Goal: Transaction & Acquisition: Purchase product/service

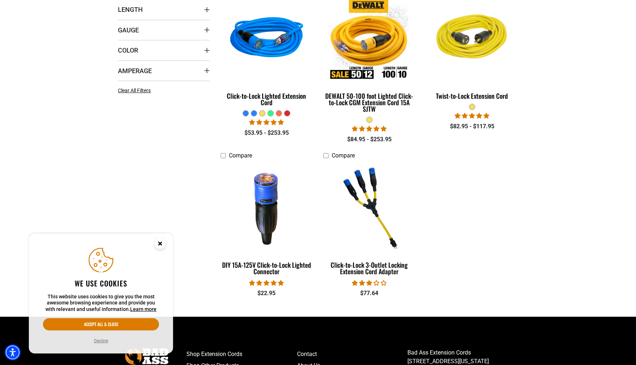
scroll to position [288, 0]
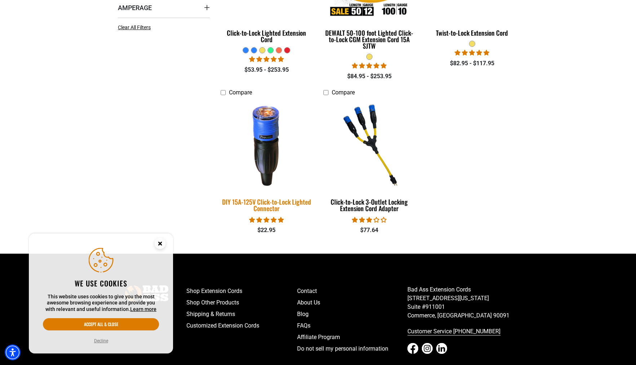
click at [267, 202] on div "DIY 15A-125V Click-to-Lock Lighted Connector" at bounding box center [267, 205] width 92 height 13
click at [267, 203] on div "DIY 15A-125V Click-to-Lock Lighted Connector" at bounding box center [267, 205] width 92 height 13
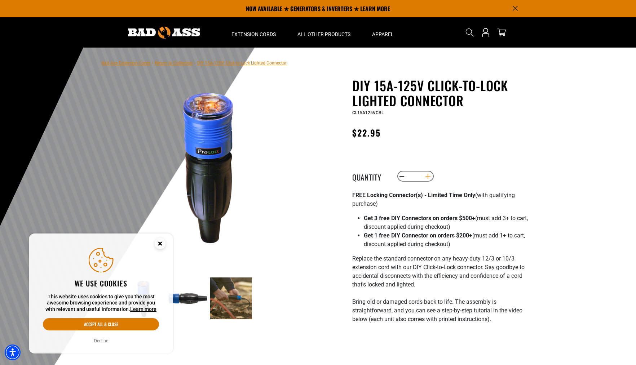
click at [428, 176] on button "Increase quantity for DIY 15A-125V Click-to-Lock Lighted Connector" at bounding box center [427, 176] width 11 height 12
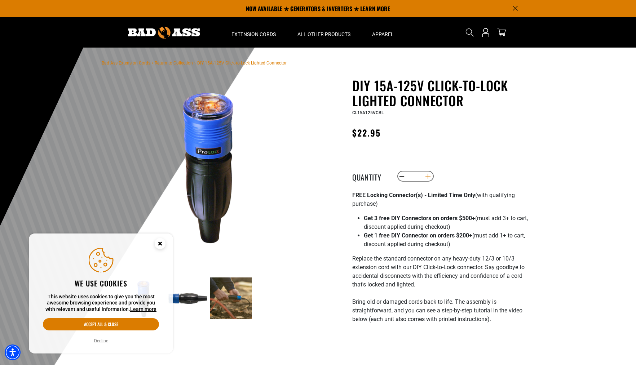
click at [428, 176] on button "Increase quantity for DIY 15A-125V Click-to-Lock Lighted Connector" at bounding box center [427, 176] width 11 height 12
click at [427, 176] on button "Increase quantity for DIY 15A-125V Click-to-Lock Lighted Connector" at bounding box center [427, 176] width 11 height 12
click at [427, 175] on button "Increase quantity for DIY 15A-125V Click-to-Lock Lighted Connector" at bounding box center [427, 176] width 11 height 12
type input "**"
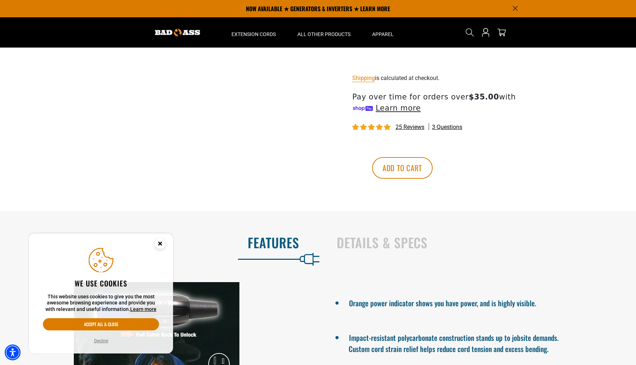
scroll to position [360, 0]
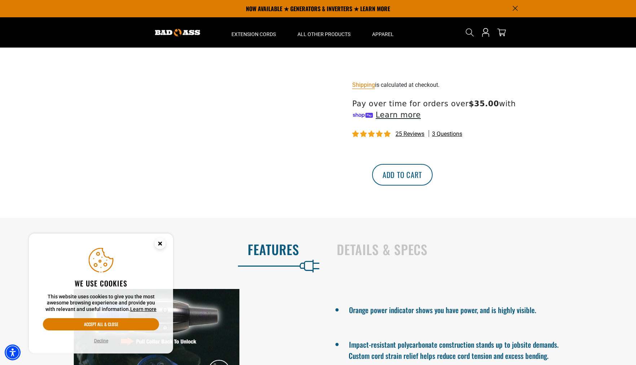
click at [432, 178] on button "Add to cart" at bounding box center [402, 175] width 61 height 22
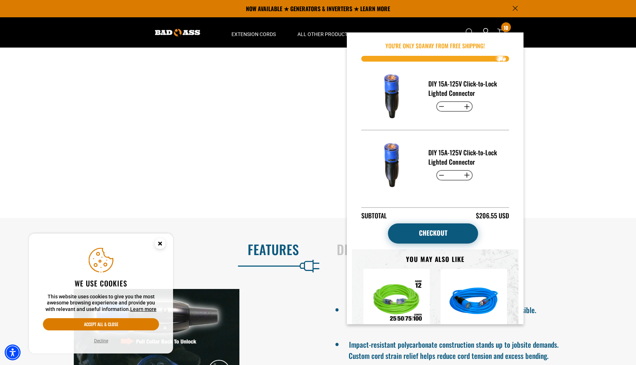
click at [450, 229] on link "Checkout" at bounding box center [433, 233] width 90 height 20
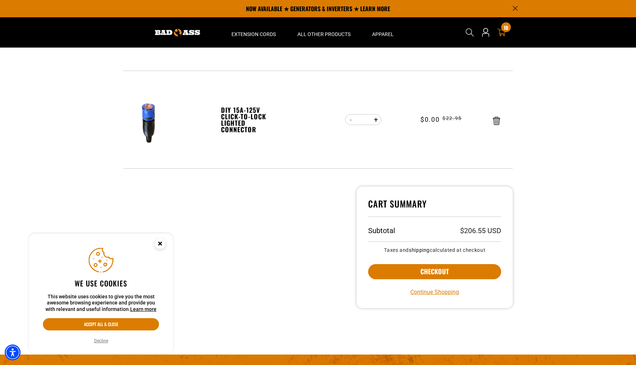
scroll to position [180, 0]
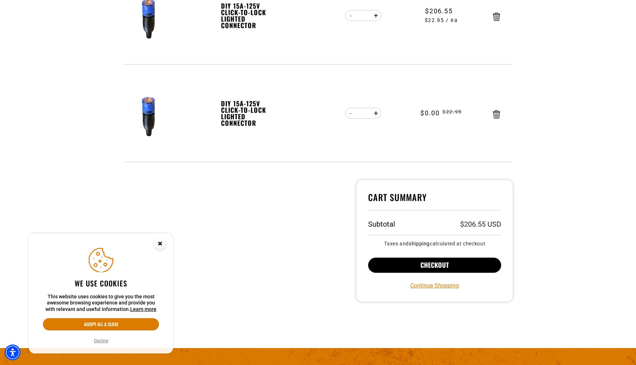
click at [434, 263] on button "Checkout" at bounding box center [434, 265] width 133 height 15
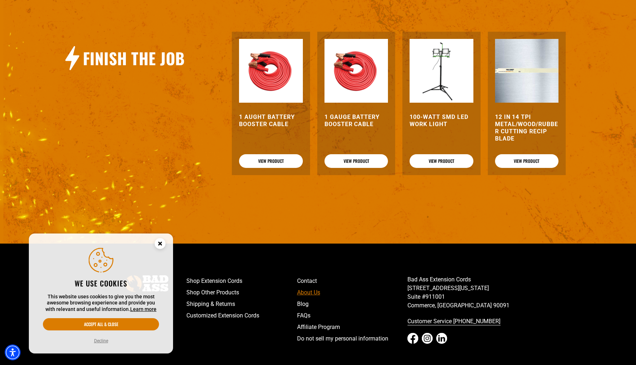
scroll to position [372, 0]
